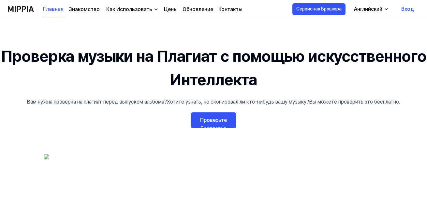
click at [222, 122] on ya-tr-span "Проверьте Бесплатно" at bounding box center [213, 124] width 27 height 15
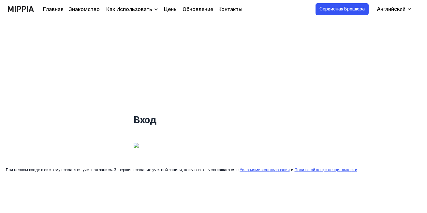
click at [172, 148] on img at bounding box center [183, 150] width 98 height 16
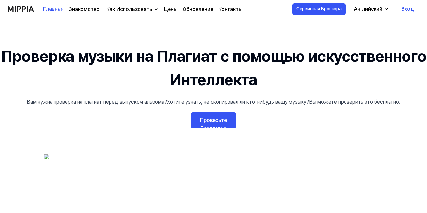
click at [212, 121] on ya-tr-span "Проверьте Бесплатно" at bounding box center [213, 124] width 27 height 15
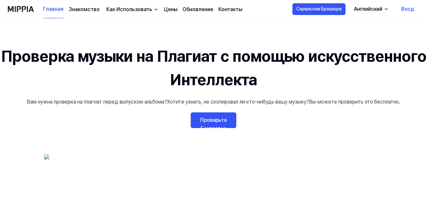
click at [154, 9] on img "button" at bounding box center [156, 9] width 5 height 5
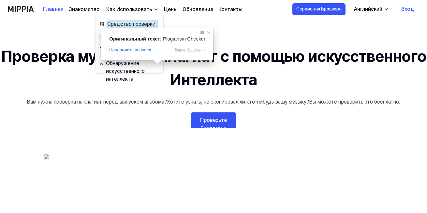
click at [168, 8] on ya-tr-span "Цены" at bounding box center [170, 9] width 13 height 6
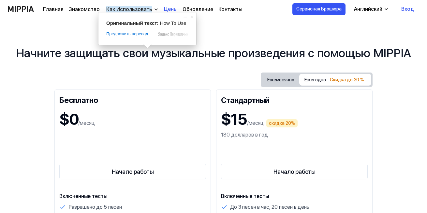
click at [136, 10] on ya-tr-span "Как Использовать" at bounding box center [129, 9] width 46 height 6
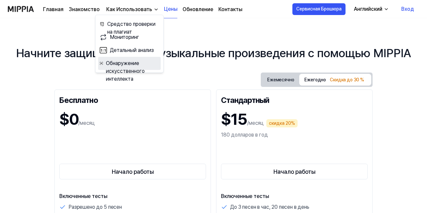
scroll to position [33, 0]
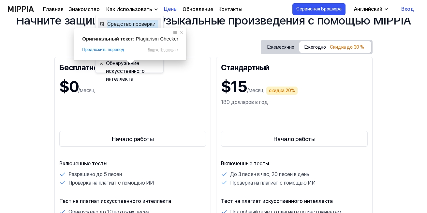
click at [119, 23] on ya-tr-span "Средство проверки на плагиат" at bounding box center [132, 24] width 51 height 8
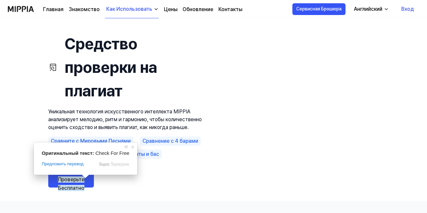
click at [76, 176] on ya-tr-span "Проверьте Бесплатно" at bounding box center [71, 183] width 27 height 15
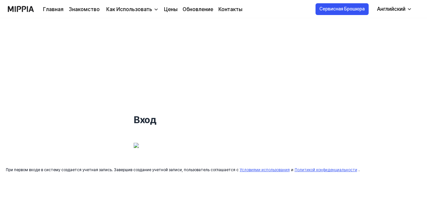
click at [406, 83] on div "Вход При первом входе в систему создается учетная запись. Завершив создание уче…" at bounding box center [213, 115] width 427 height 194
